Goal: Information Seeking & Learning: Learn about a topic

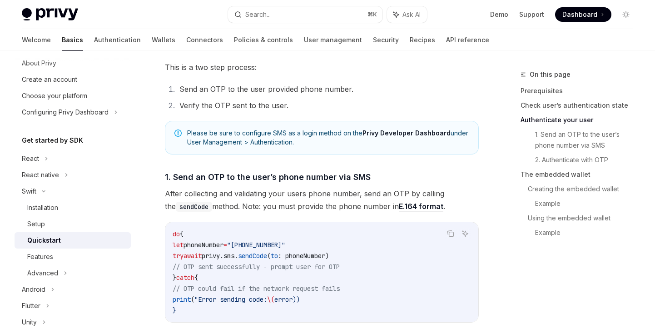
scroll to position [497, 0]
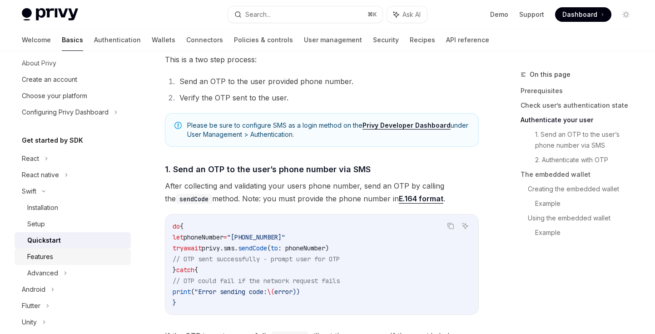
click at [64, 254] on div "Features" at bounding box center [76, 256] width 98 height 11
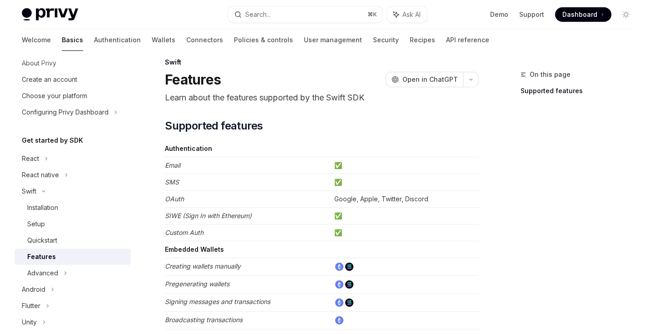
scroll to position [15, 0]
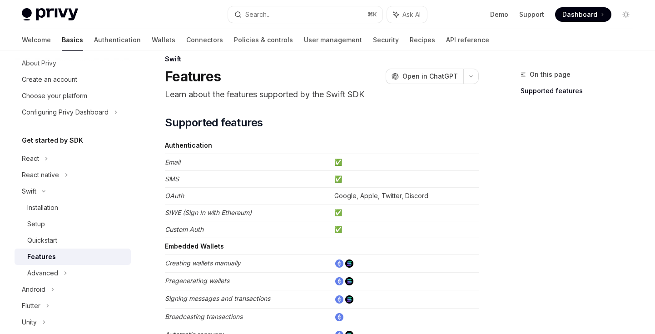
click at [338, 167] on td "✅" at bounding box center [405, 162] width 148 height 17
click at [338, 166] on td "✅" at bounding box center [405, 162] width 148 height 17
click at [340, 160] on td "✅" at bounding box center [405, 162] width 148 height 17
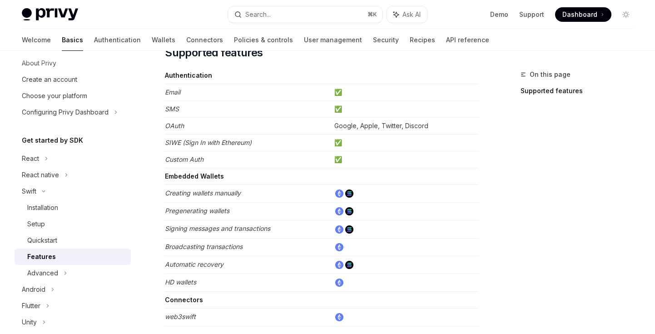
scroll to position [96, 0]
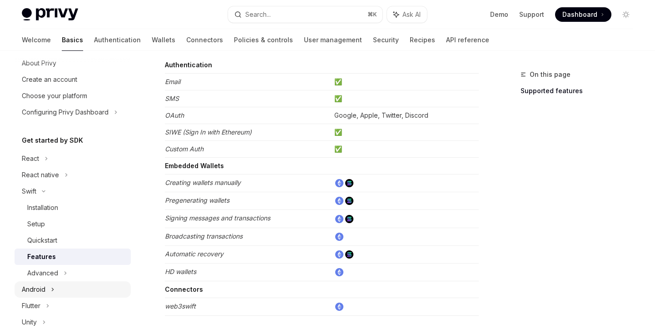
click at [70, 290] on div "Android" at bounding box center [73, 289] width 116 height 16
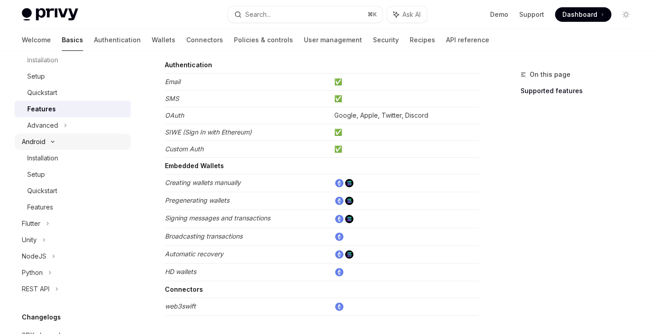
scroll to position [209, 0]
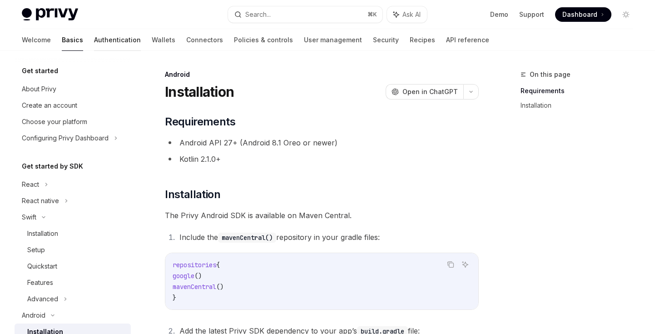
click at [94, 40] on link "Authentication" at bounding box center [117, 40] width 47 height 22
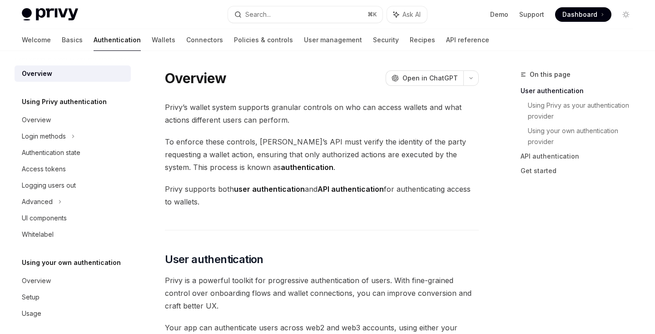
click at [132, 40] on div "Welcome Basics Authentication Wallets Connectors Policies & controls User manag…" at bounding box center [255, 40] width 467 height 22
click at [152, 40] on link "Wallets" at bounding box center [164, 40] width 24 height 22
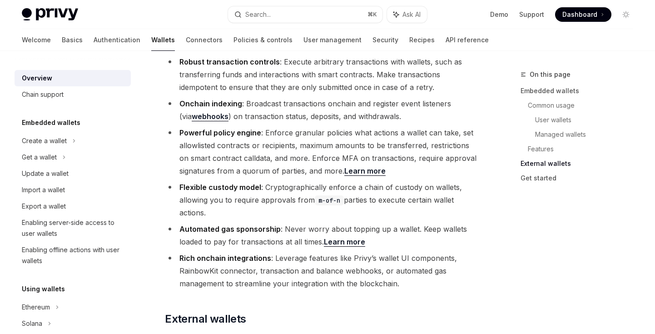
scroll to position [1518, 0]
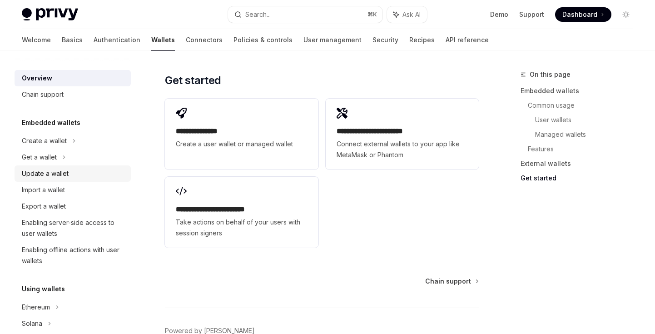
click at [74, 170] on div "Update a wallet" at bounding box center [74, 173] width 104 height 11
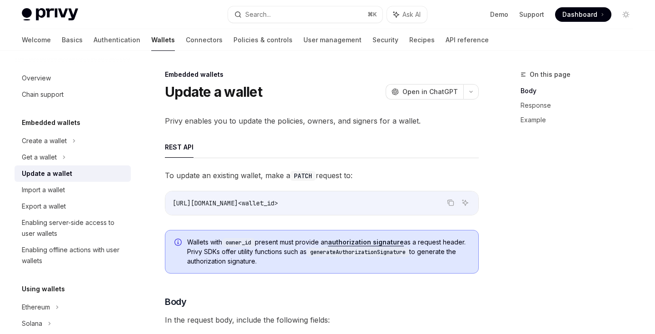
click at [65, 181] on link "Update a wallet" at bounding box center [73, 173] width 116 height 16
click at [65, 188] on div "Import a wallet" at bounding box center [43, 189] width 43 height 11
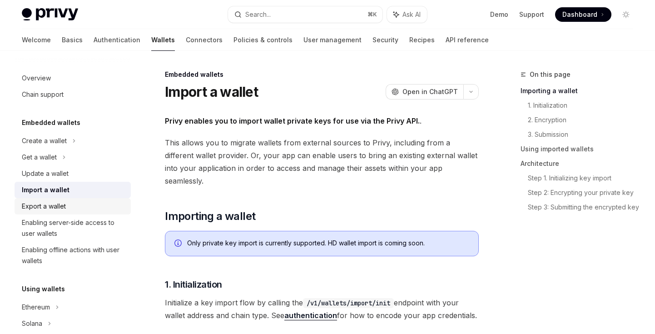
click at [63, 203] on div "Export a wallet" at bounding box center [44, 206] width 44 height 11
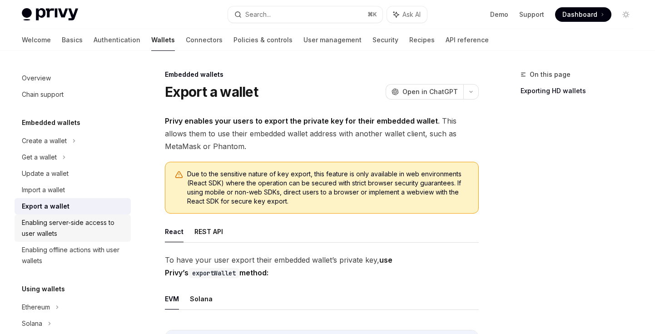
click at [63, 219] on div "Enabling server-side access to user wallets" at bounding box center [74, 228] width 104 height 22
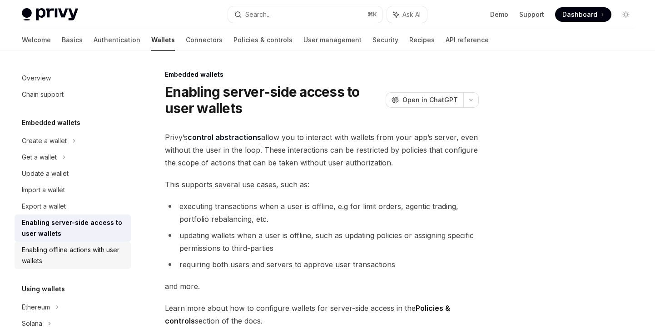
click at [59, 246] on div "Enabling offline actions with user wallets" at bounding box center [74, 255] width 104 height 22
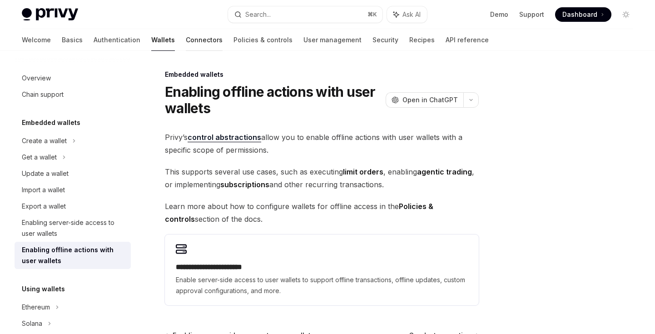
click at [186, 42] on link "Connectors" at bounding box center [204, 40] width 37 height 22
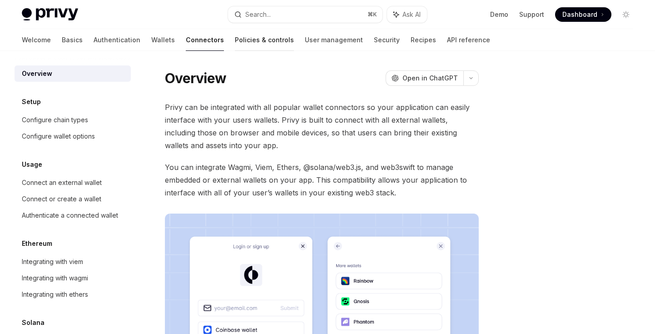
click at [235, 41] on link "Policies & controls" at bounding box center [264, 40] width 59 height 22
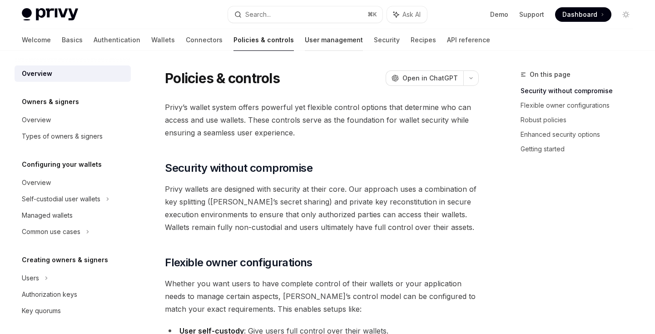
click at [307, 38] on link "User management" at bounding box center [334, 40] width 58 height 22
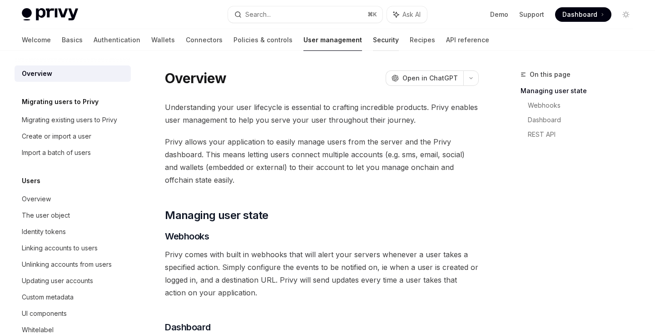
click at [373, 40] on link "Security" at bounding box center [386, 40] width 26 height 22
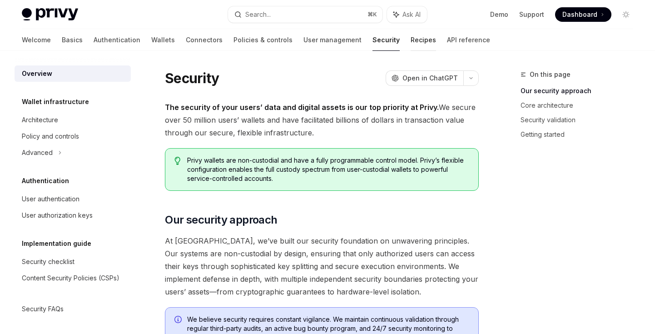
click at [410, 40] on link "Recipes" at bounding box center [422, 40] width 25 height 22
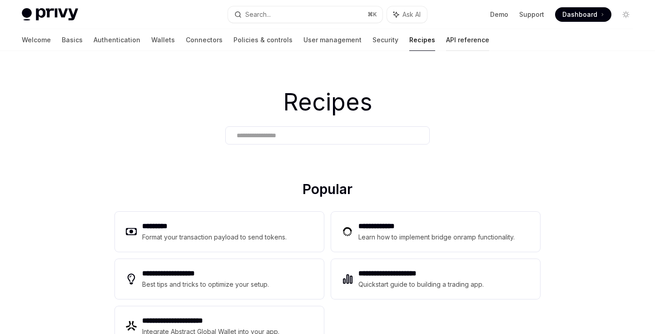
click at [446, 37] on link "API reference" at bounding box center [467, 40] width 43 height 22
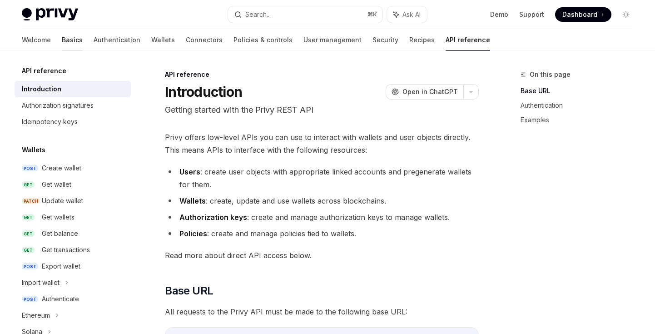
click at [62, 44] on link "Basics" at bounding box center [72, 40] width 21 height 22
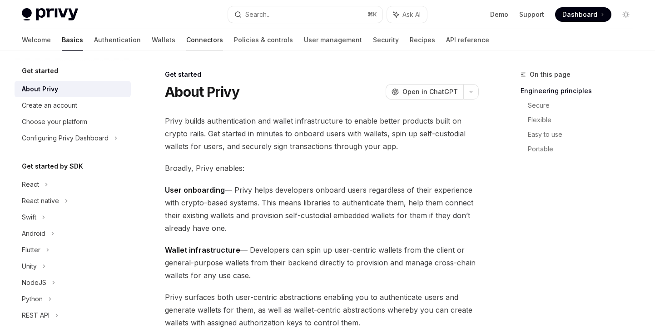
click at [186, 29] on link "Connectors" at bounding box center [204, 40] width 37 height 22
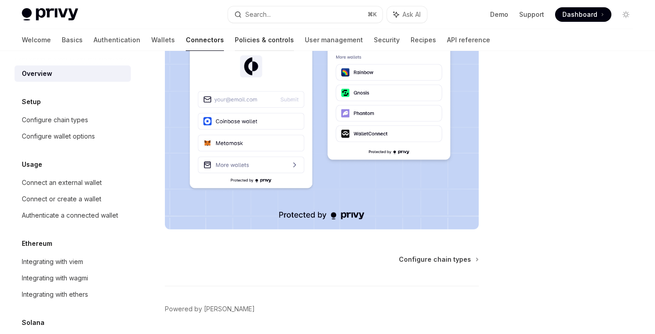
click at [235, 35] on link "Policies & controls" at bounding box center [264, 40] width 59 height 22
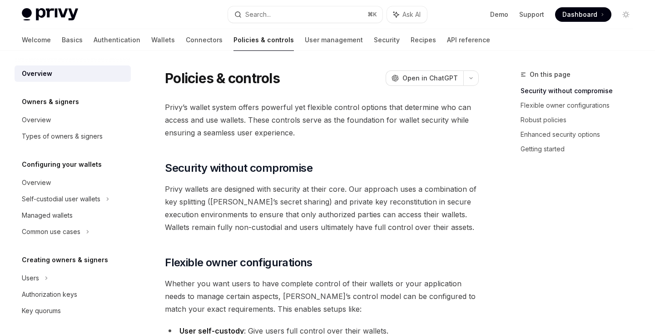
click at [305, 40] on link "User management" at bounding box center [334, 40] width 58 height 22
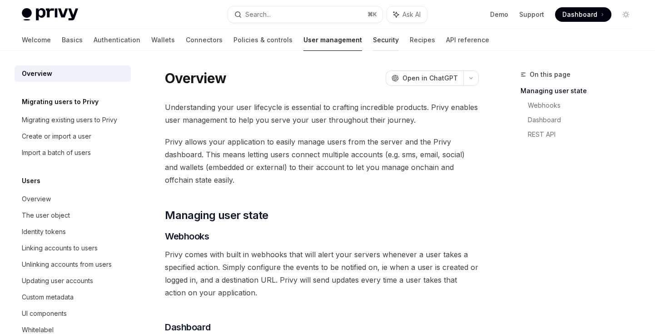
click at [373, 40] on link "Security" at bounding box center [386, 40] width 26 height 22
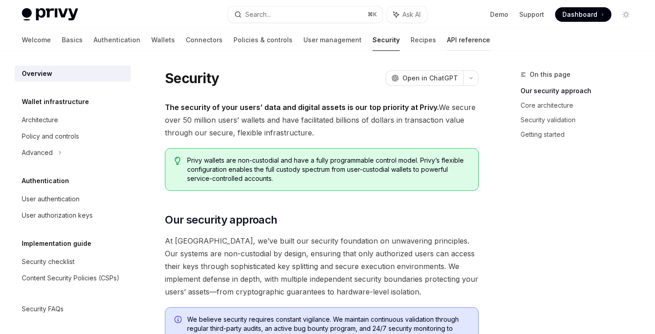
click at [447, 38] on link "API reference" at bounding box center [468, 40] width 43 height 22
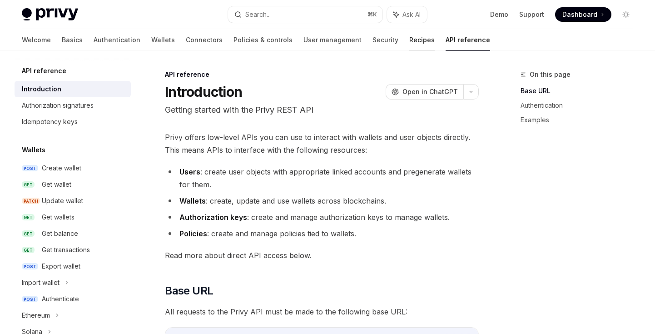
click at [409, 40] on link "Recipes" at bounding box center [421, 40] width 25 height 22
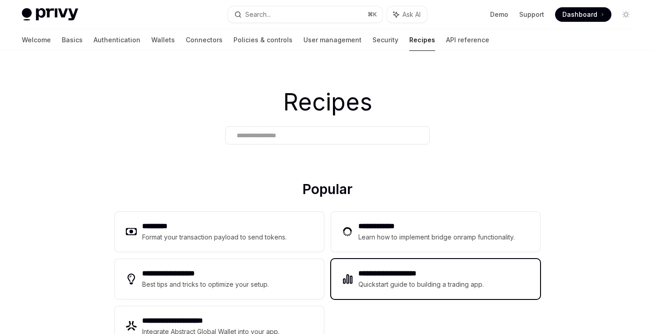
click at [410, 285] on div "Quickstart guide to building a trading app." at bounding box center [421, 284] width 126 height 11
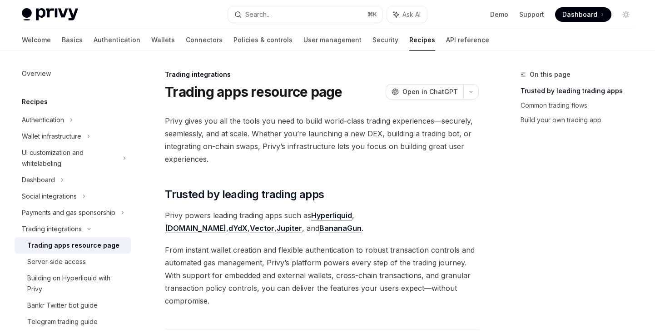
click at [339, 218] on link "Hyperliquid" at bounding box center [331, 216] width 41 height 10
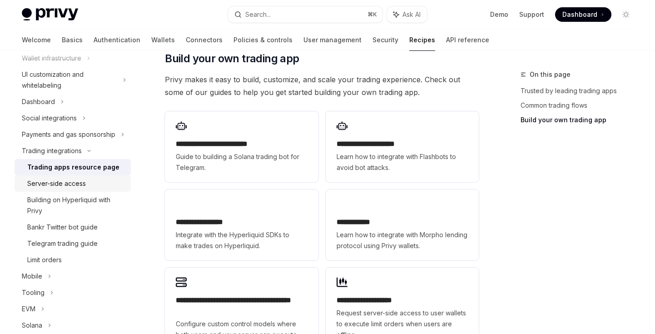
scroll to position [112, 0]
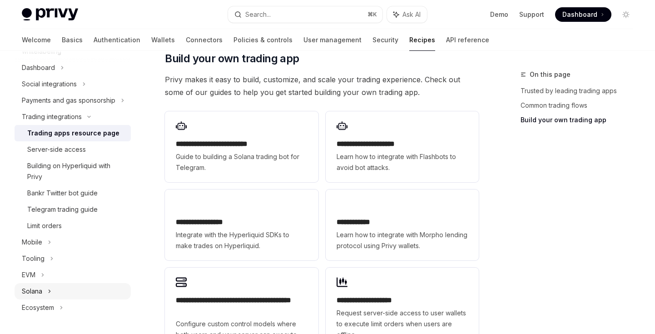
click at [48, 288] on icon at bounding box center [50, 291] width 4 height 11
click at [51, 300] on link "Getting started with Privy and [PERSON_NAME]" at bounding box center [73, 312] width 116 height 27
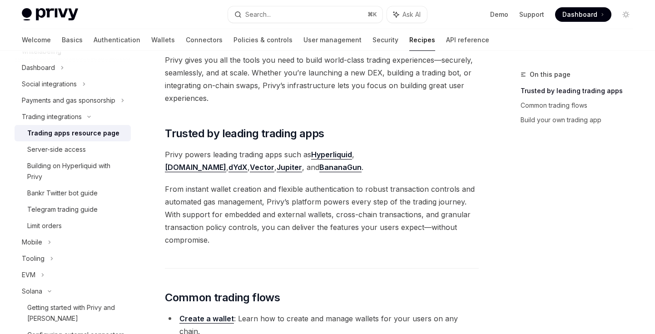
scroll to position [0, 0]
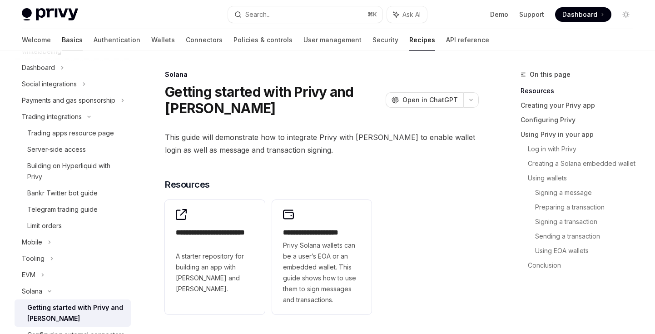
click at [62, 44] on link "Basics" at bounding box center [72, 40] width 21 height 22
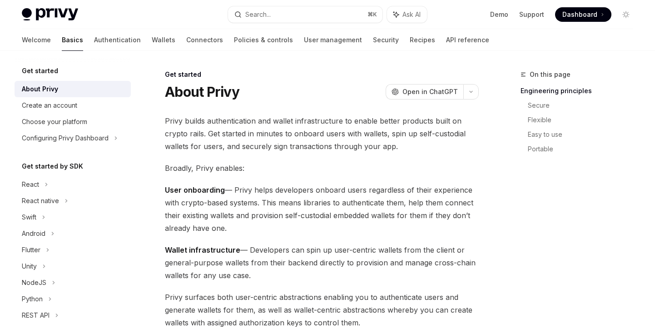
click at [94, 44] on link "Authentication" at bounding box center [117, 40] width 47 height 22
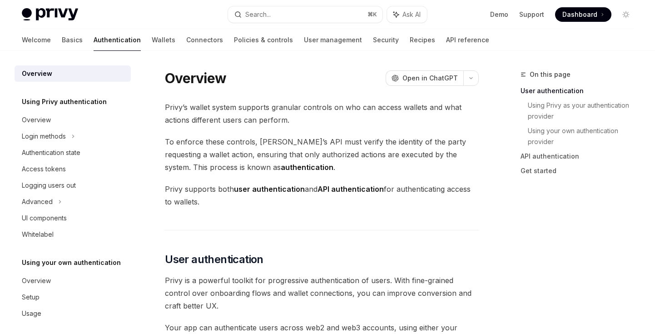
click at [140, 43] on div "Welcome Basics Authentication Wallets Connectors Policies & controls User manag…" at bounding box center [255, 40] width 467 height 22
click at [186, 41] on link "Connectors" at bounding box center [204, 40] width 37 height 22
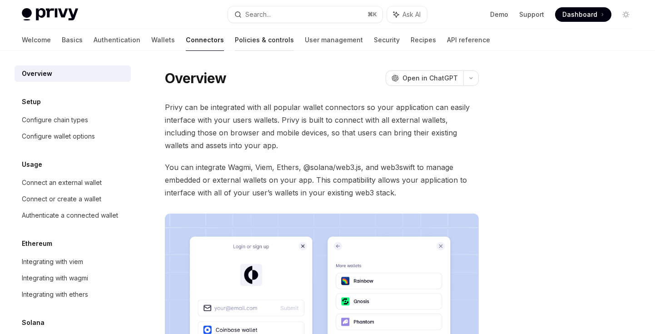
click at [235, 42] on link "Policies & controls" at bounding box center [264, 40] width 59 height 22
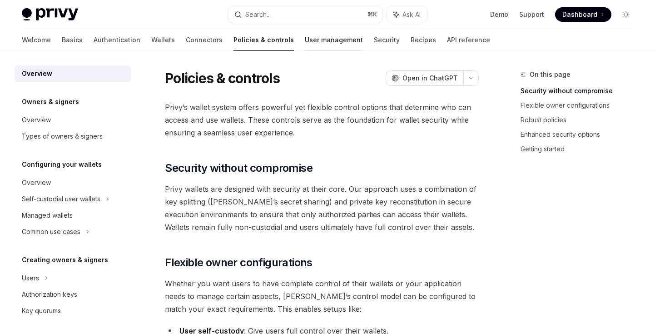
click at [305, 44] on link "User management" at bounding box center [334, 40] width 58 height 22
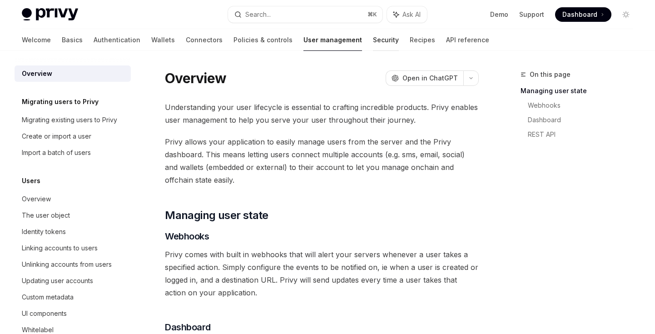
click at [373, 44] on link "Security" at bounding box center [386, 40] width 26 height 22
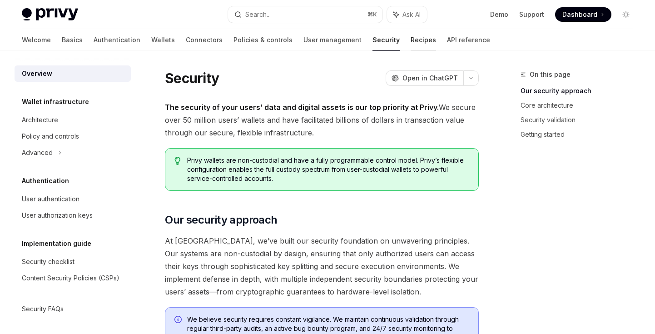
click at [410, 33] on link "Recipes" at bounding box center [422, 40] width 25 height 22
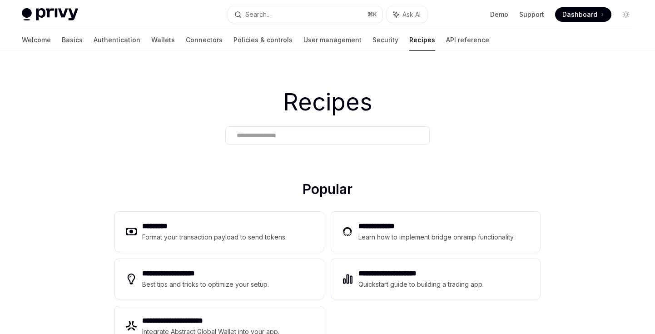
click at [446, 42] on link "API reference" at bounding box center [467, 40] width 43 height 22
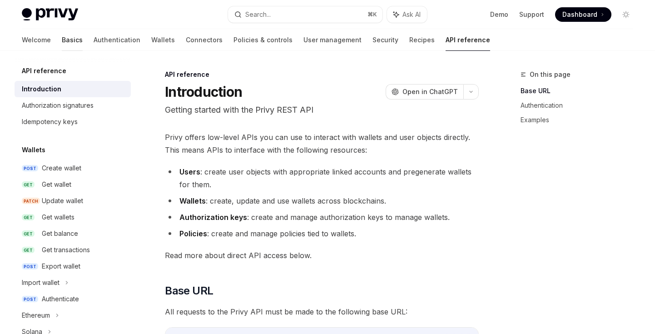
click at [62, 45] on link "Basics" at bounding box center [72, 40] width 21 height 22
type textarea "*"
